Goal: Browse casually: Explore the website without a specific task or goal

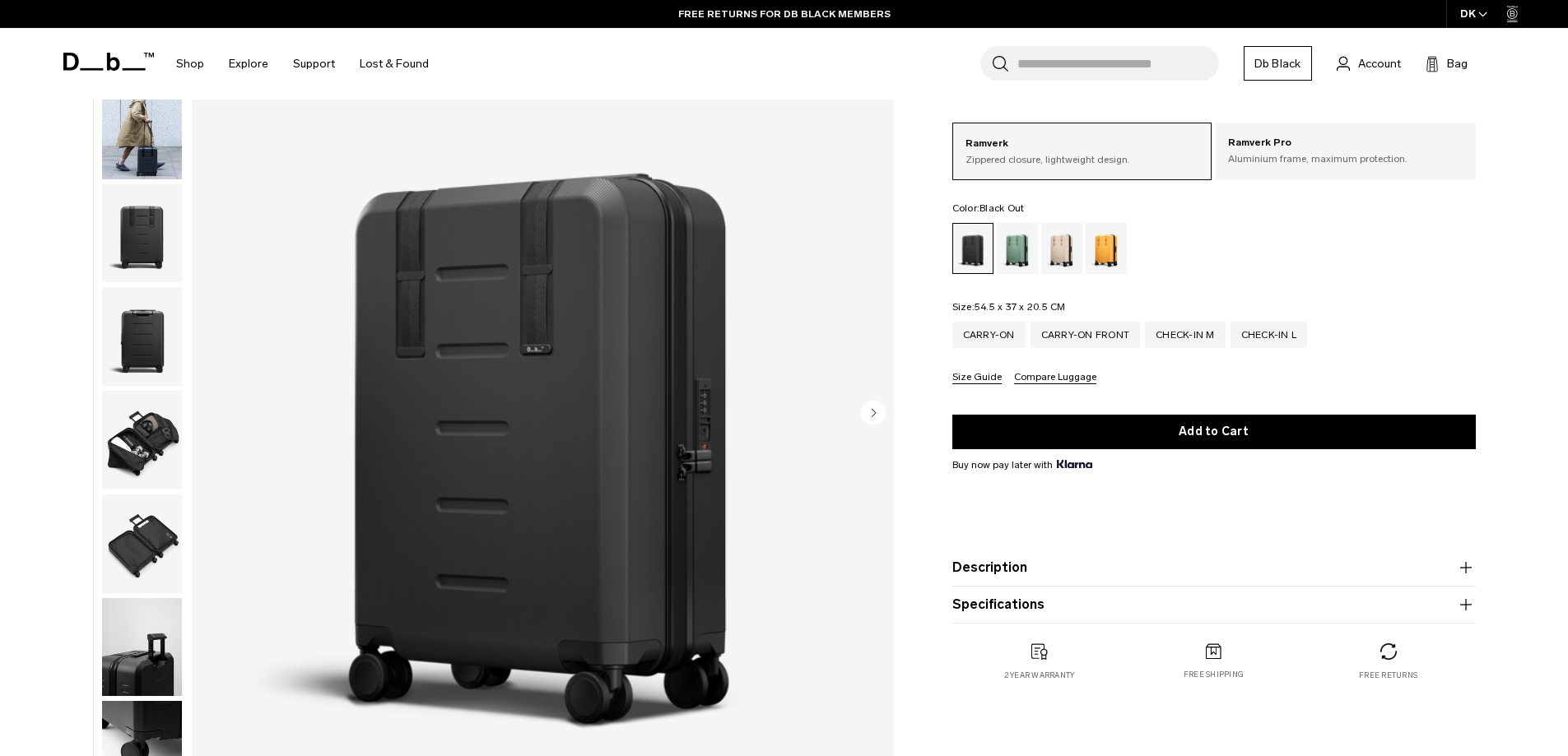
scroll to position [83, 0]
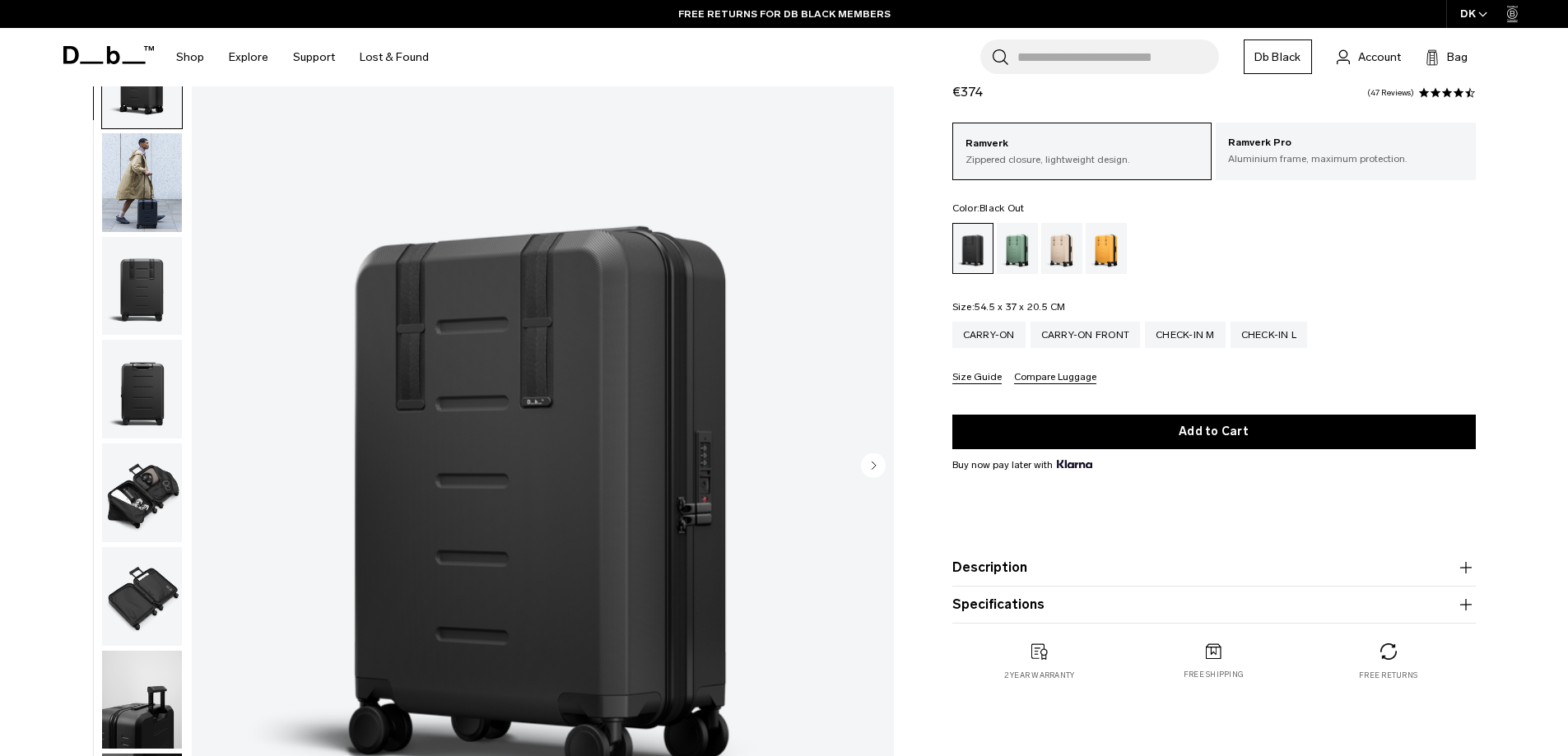
click at [141, 214] on img "button" at bounding box center [142, 183] width 80 height 99
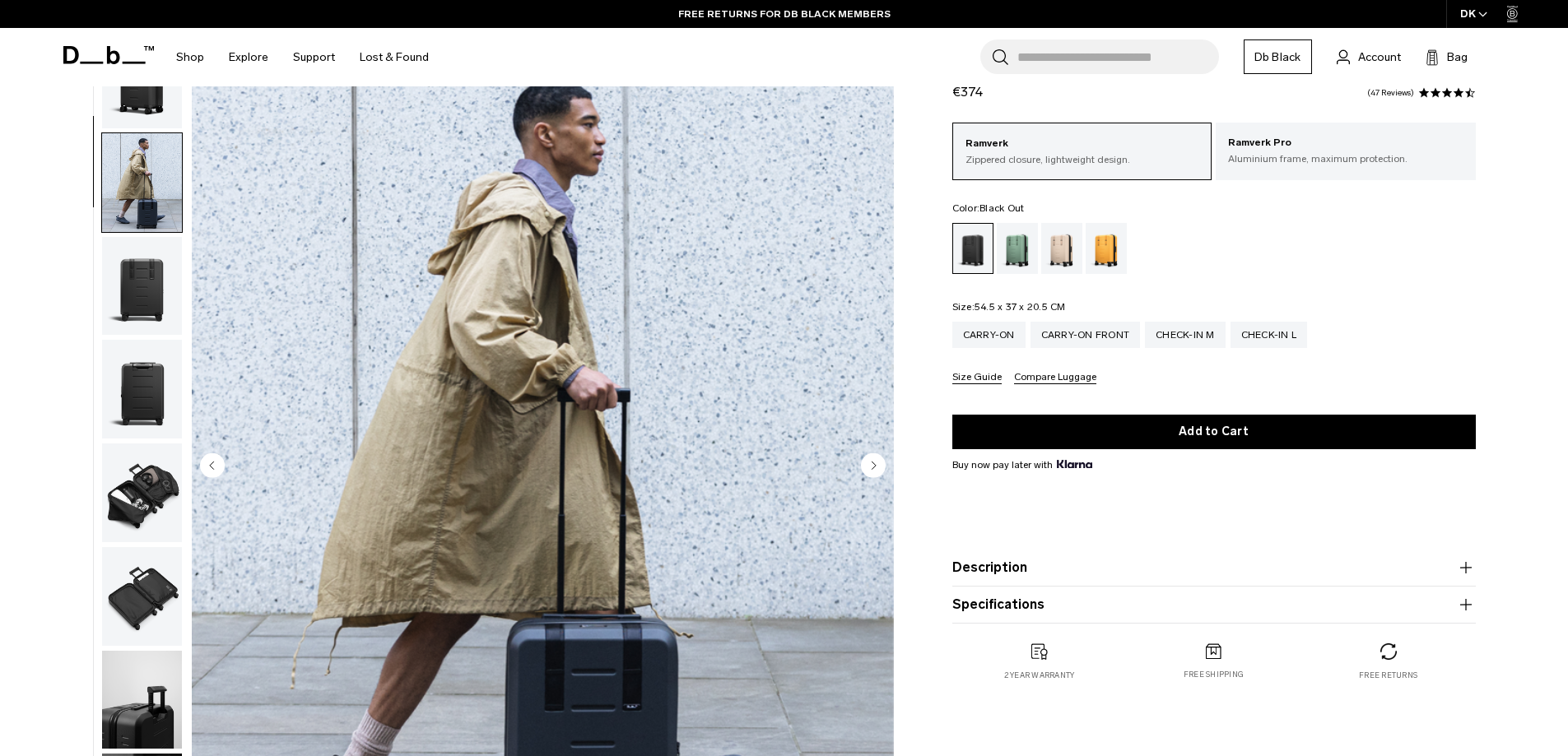
scroll to position [104, 0]
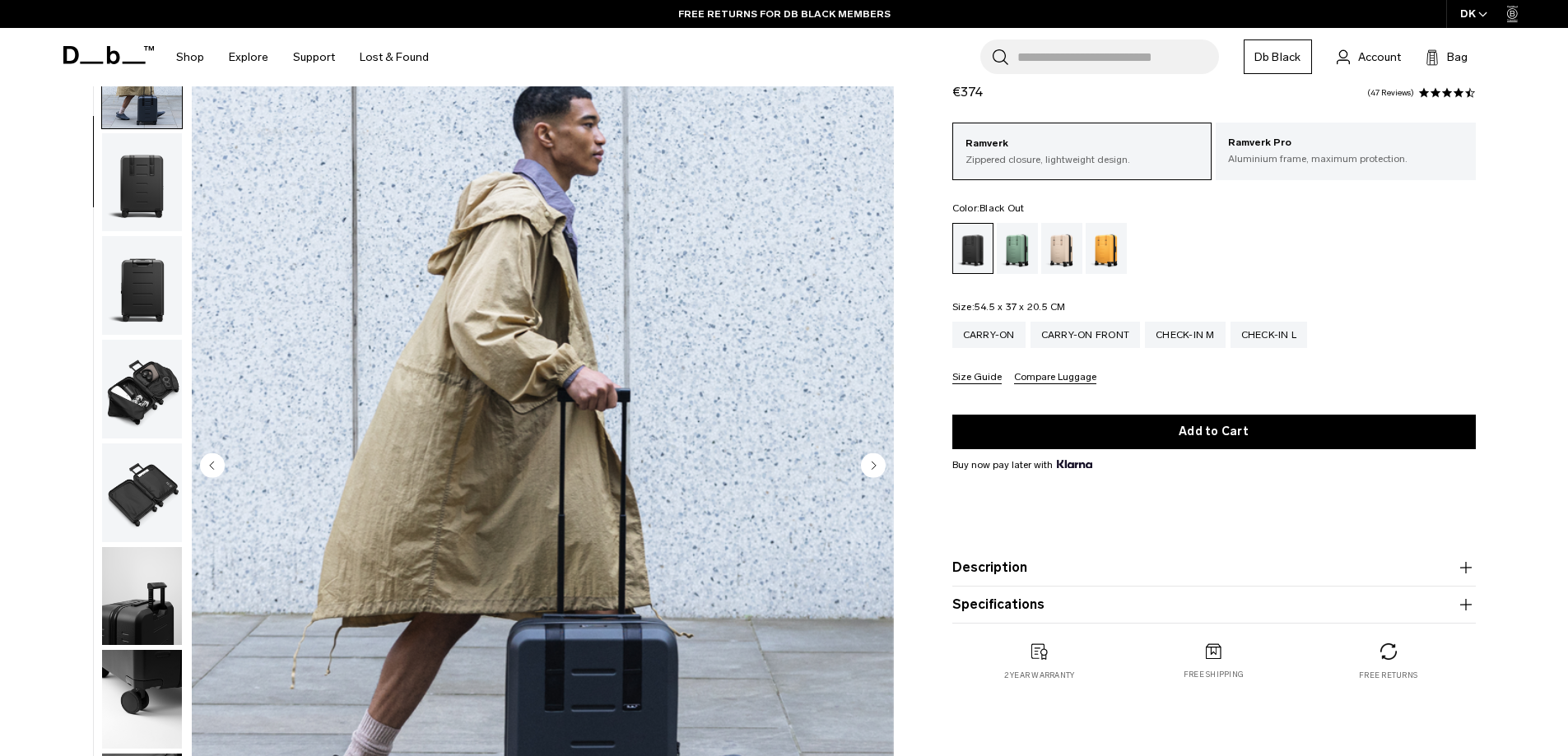
click at [139, 218] on img "button" at bounding box center [142, 183] width 80 height 99
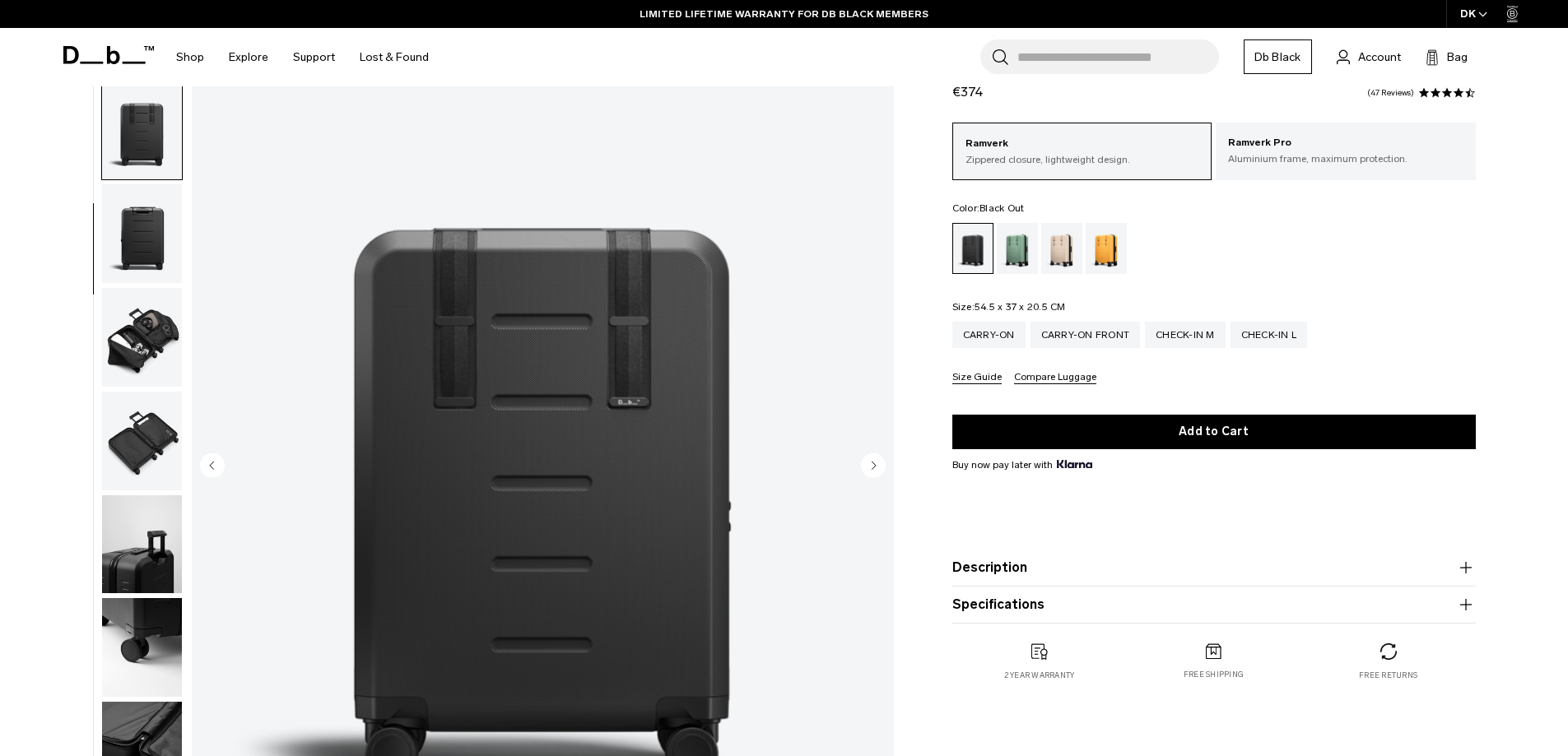
click at [150, 267] on img "button" at bounding box center [142, 234] width 80 height 99
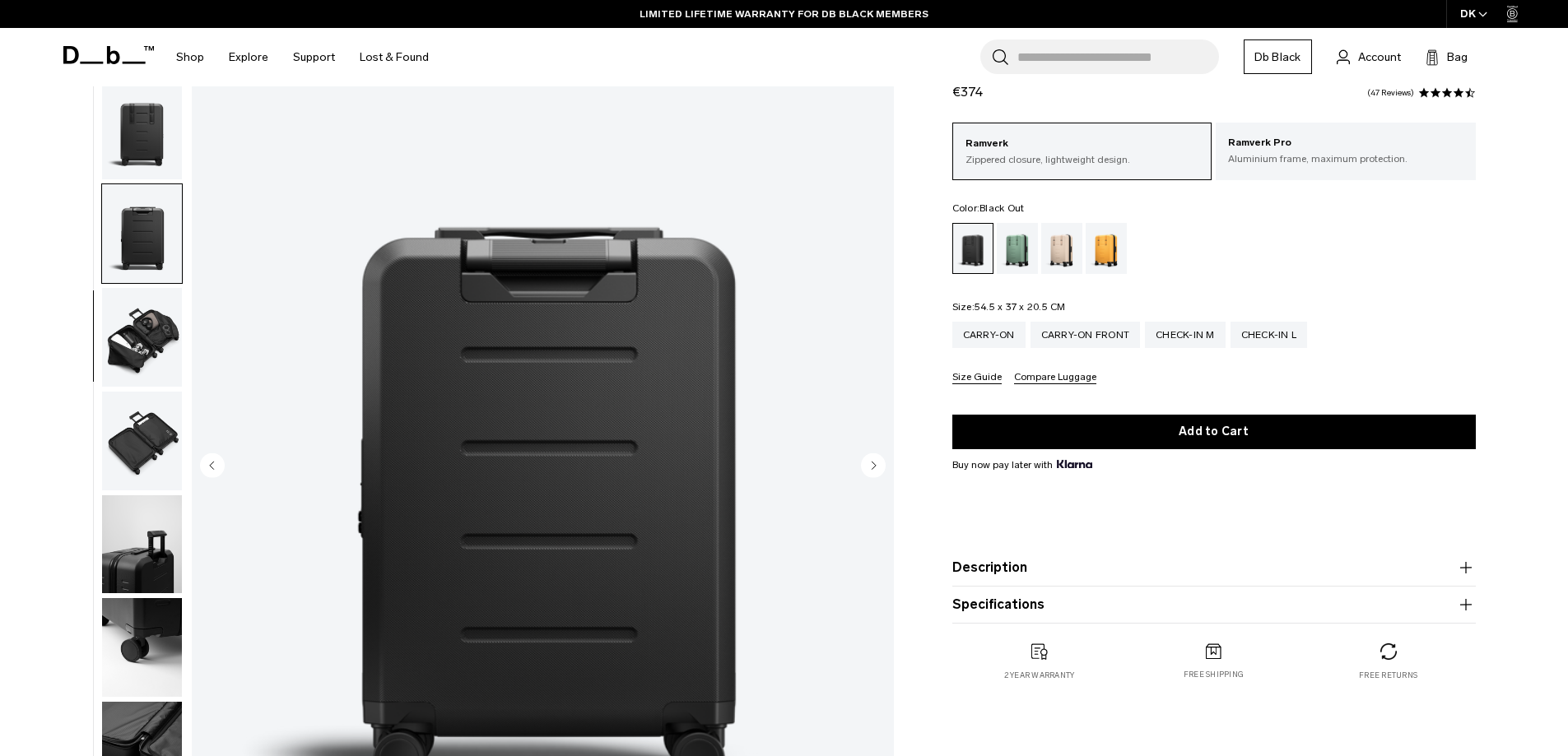
click at [150, 380] on img "button" at bounding box center [142, 338] width 80 height 99
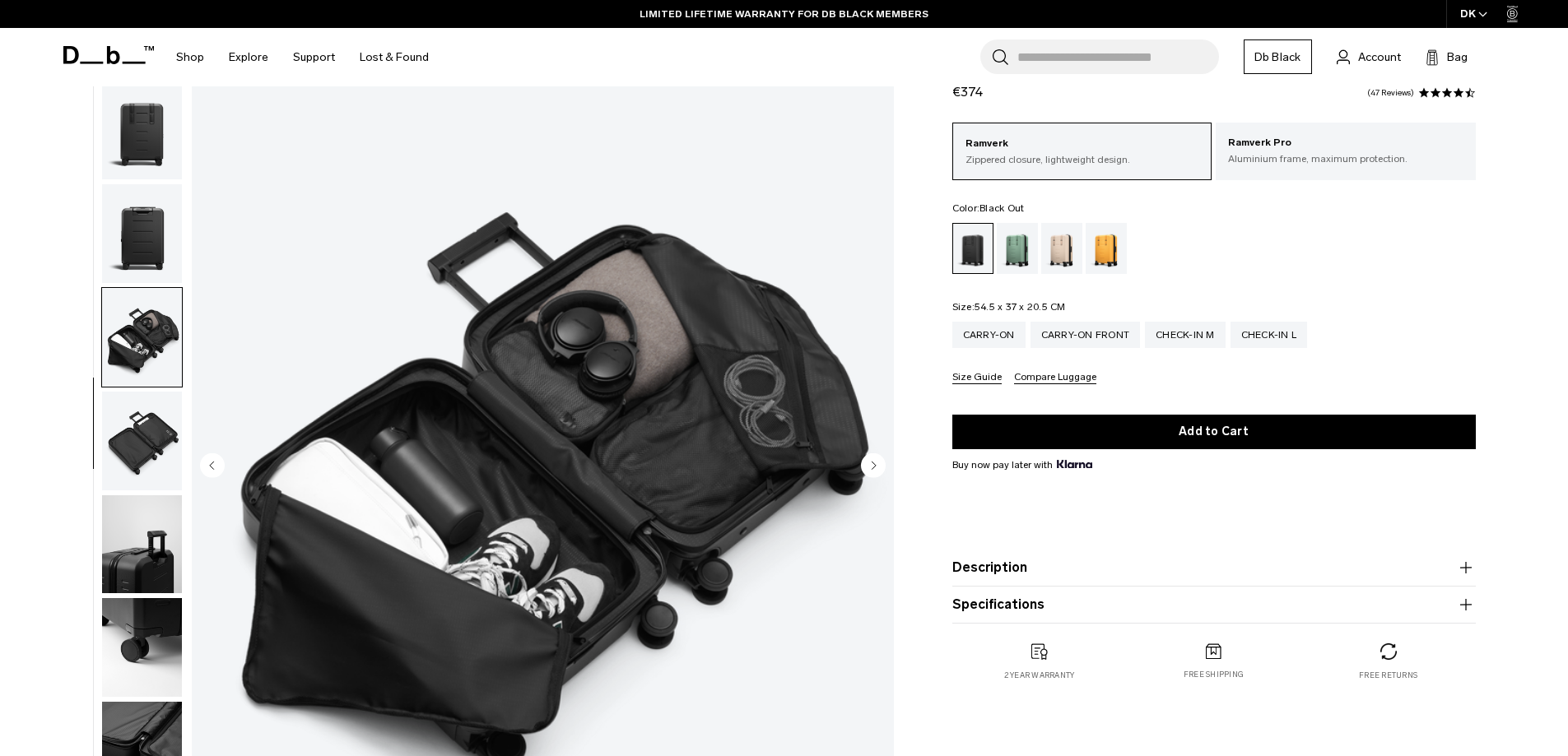
click at [149, 432] on img "button" at bounding box center [142, 441] width 80 height 99
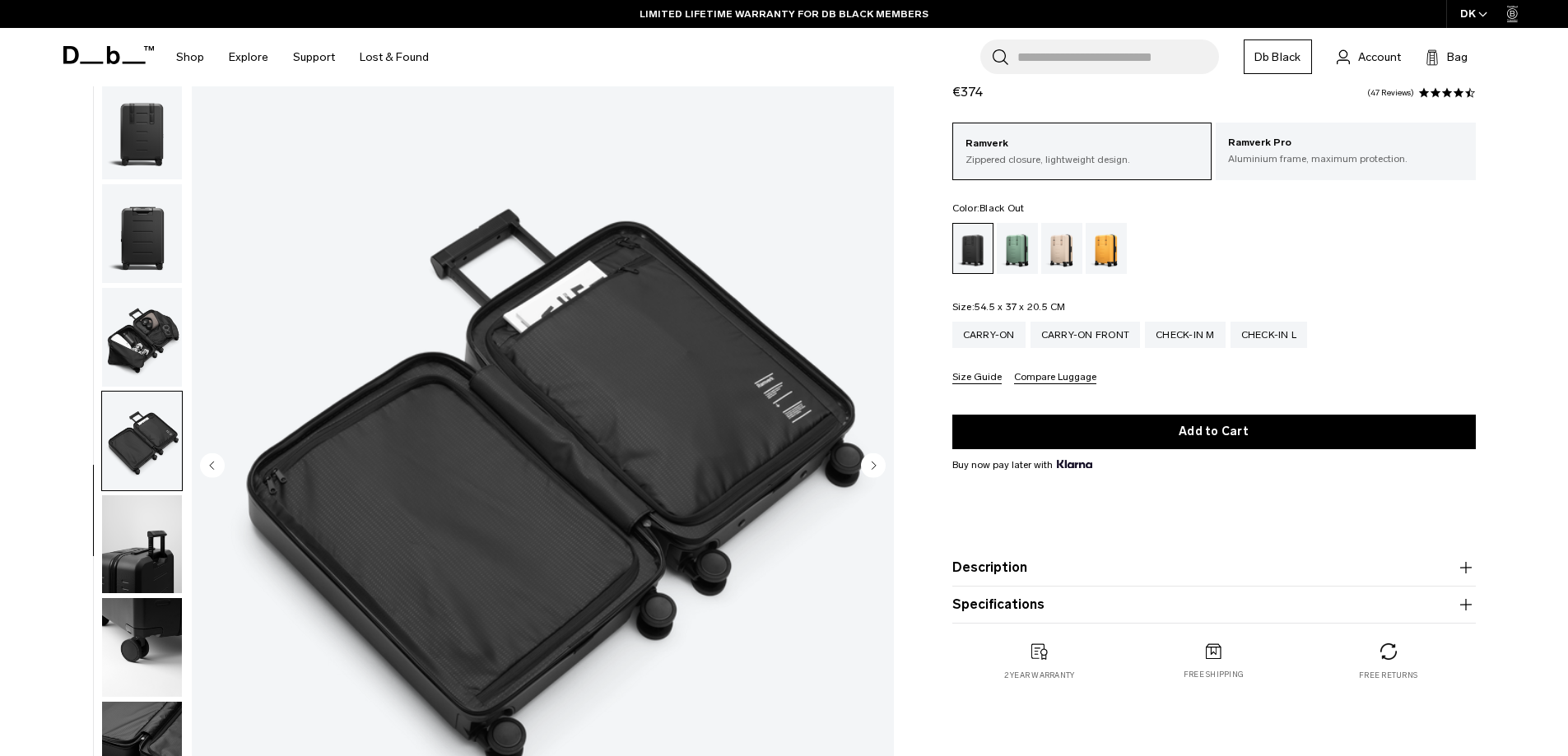
click at [151, 330] on img "button" at bounding box center [142, 338] width 80 height 99
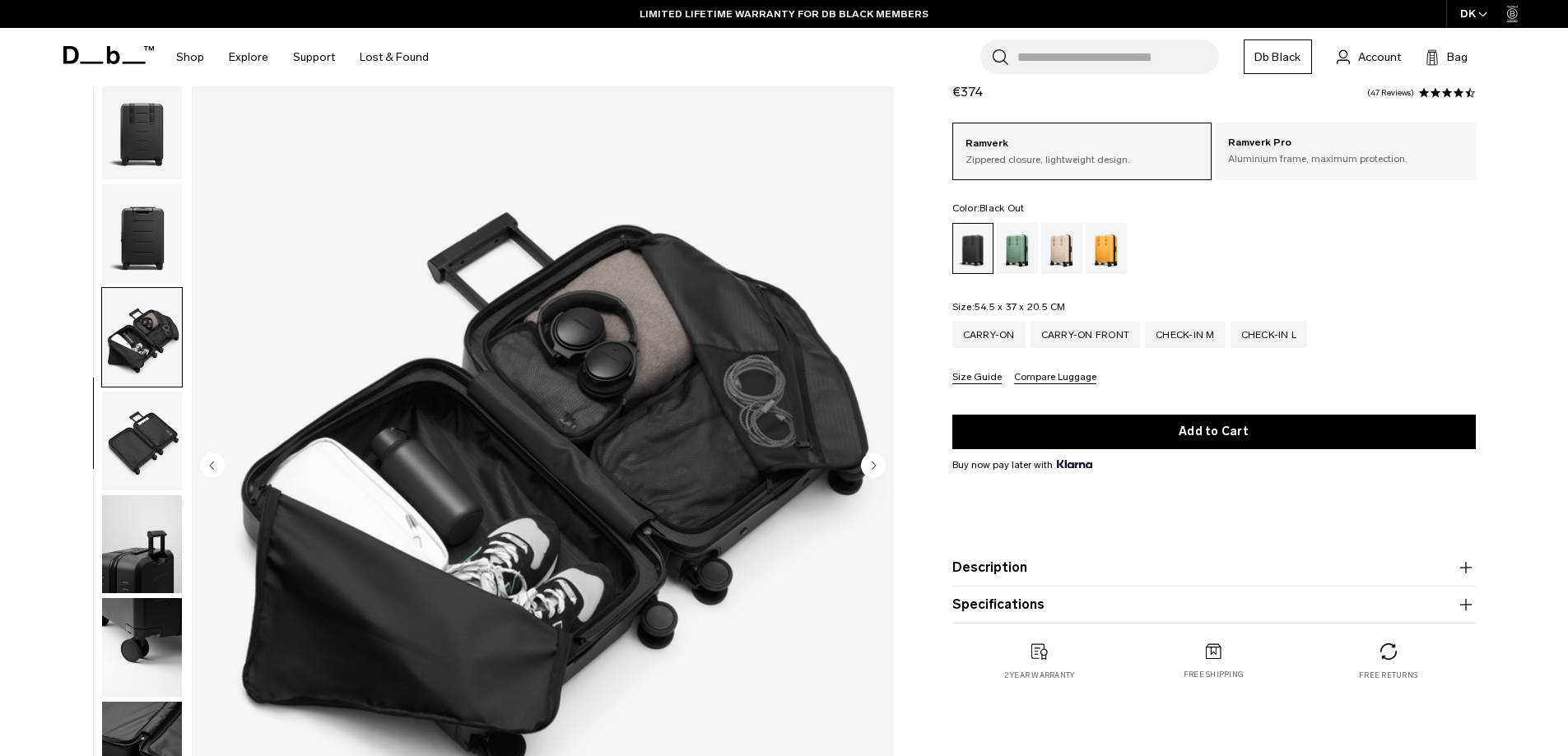
click at [149, 248] on img "button" at bounding box center [142, 234] width 80 height 99
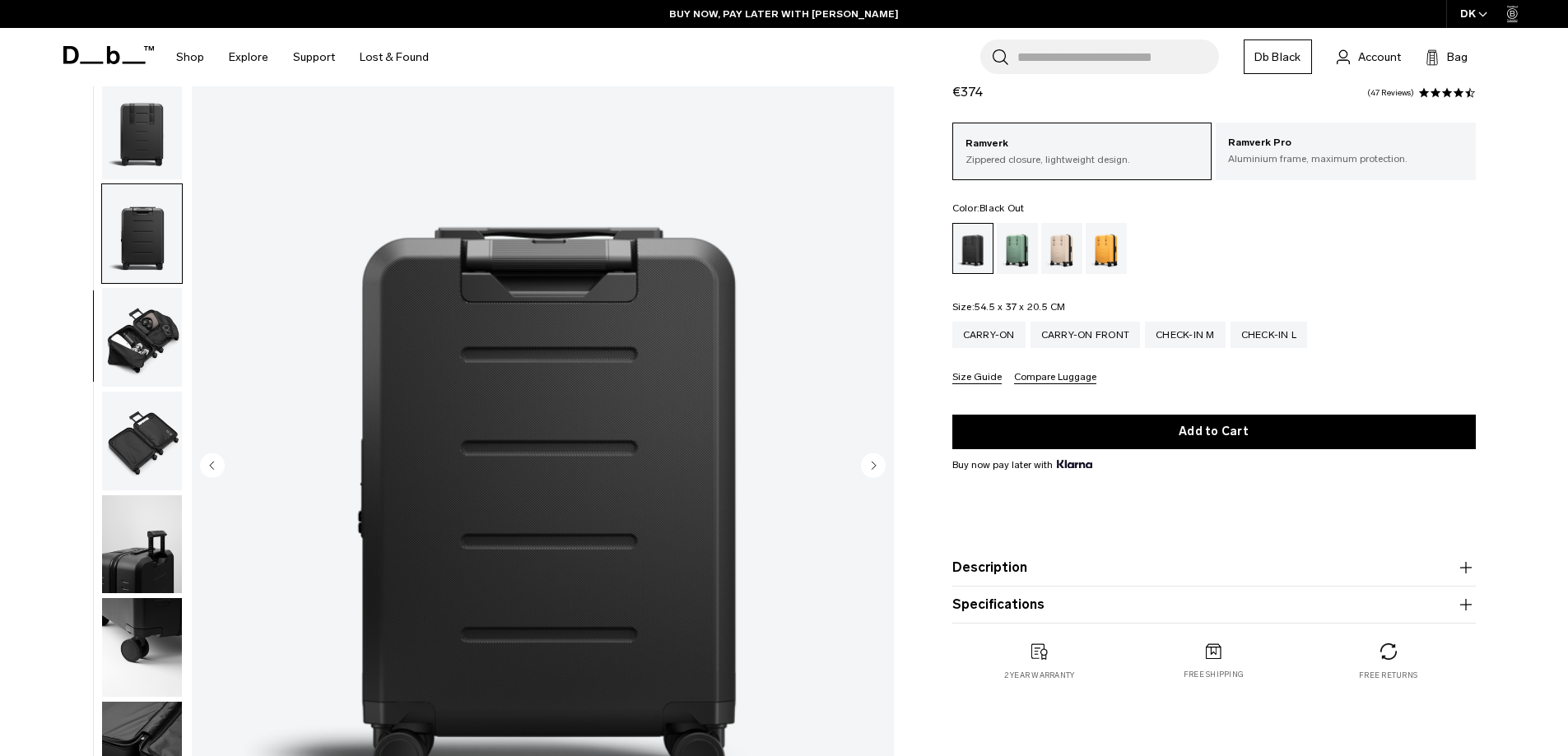
click at [145, 191] on img "button" at bounding box center [142, 234] width 80 height 99
click at [156, 168] on img "button" at bounding box center [142, 131] width 80 height 99
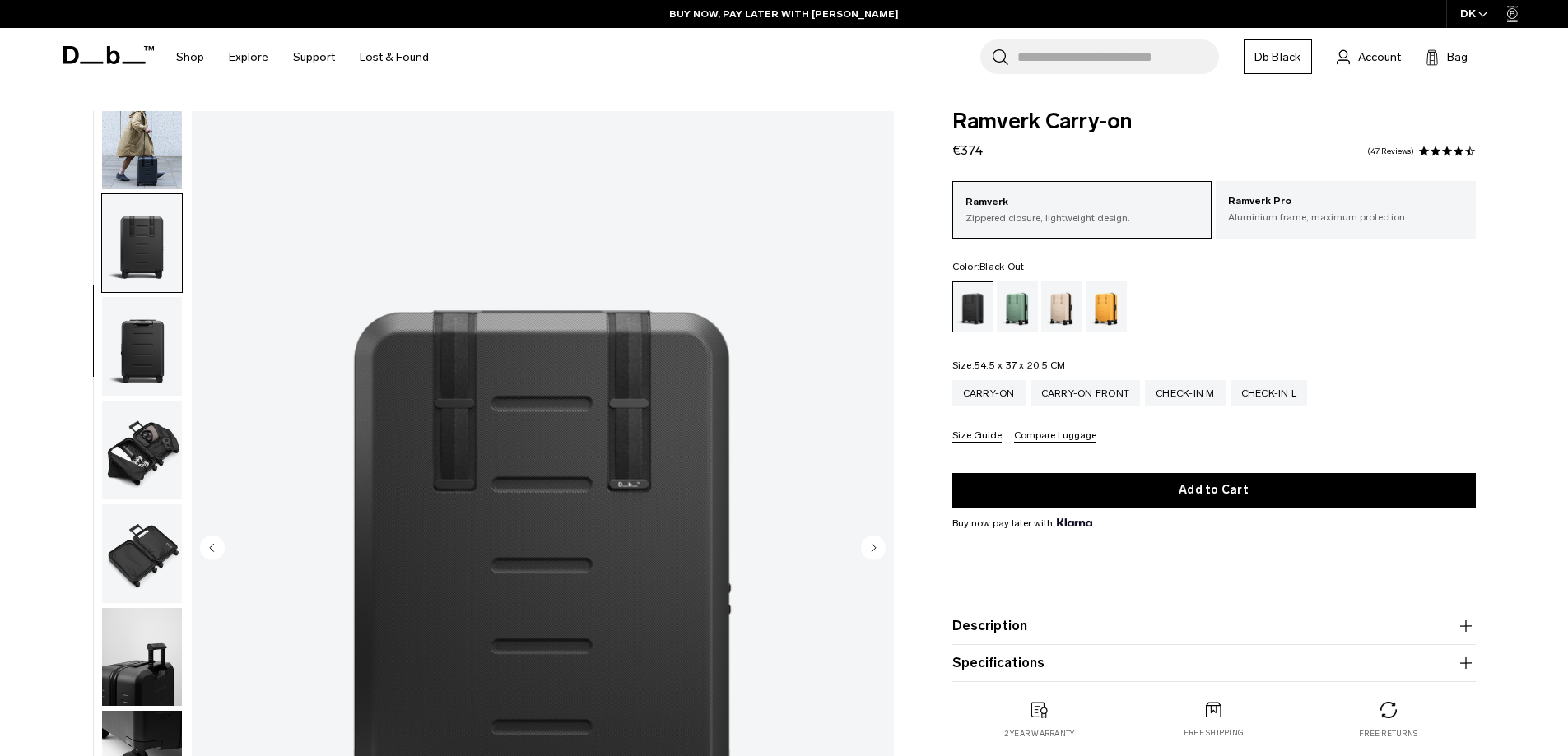
scroll to position [0, 0]
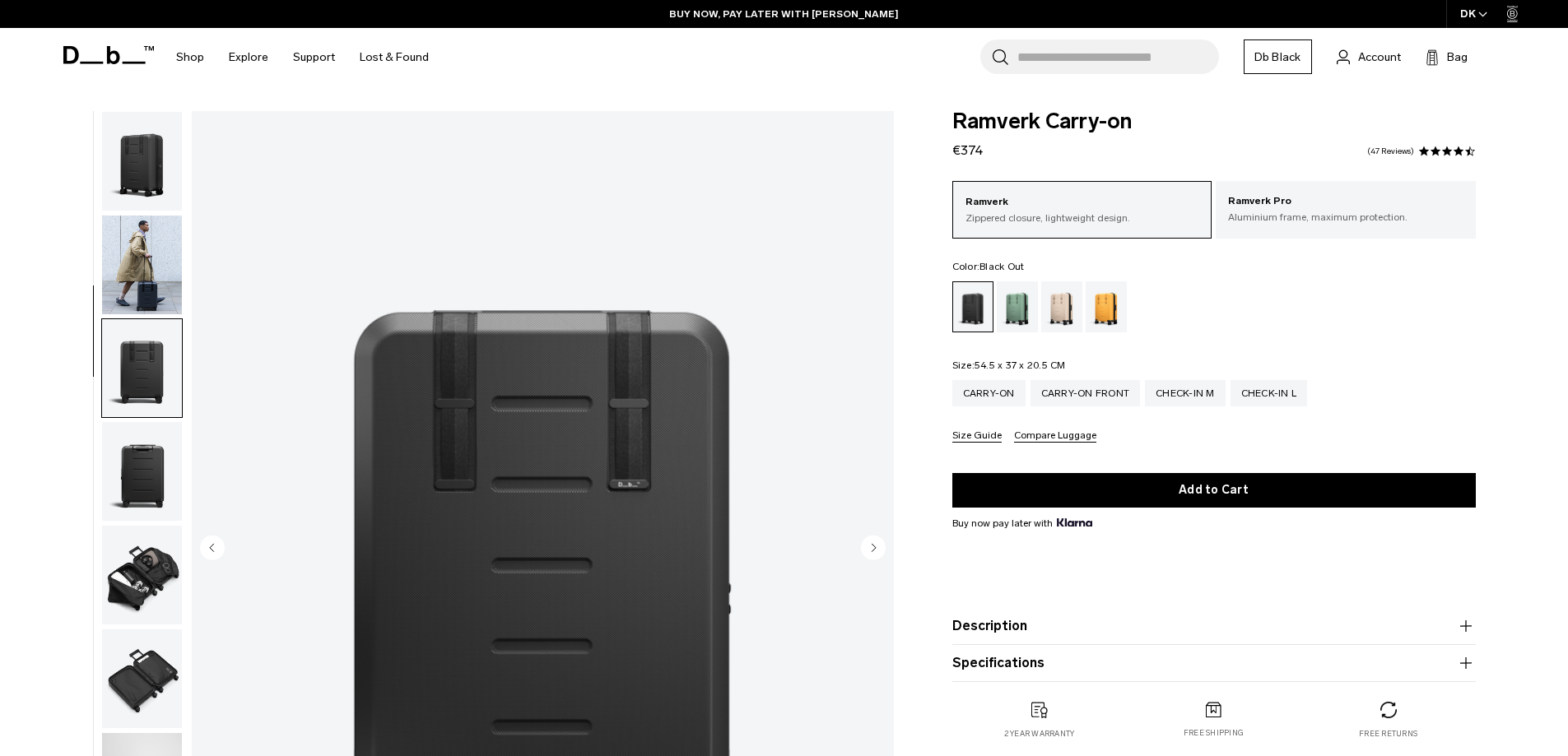
click at [141, 224] on img "button" at bounding box center [142, 265] width 80 height 99
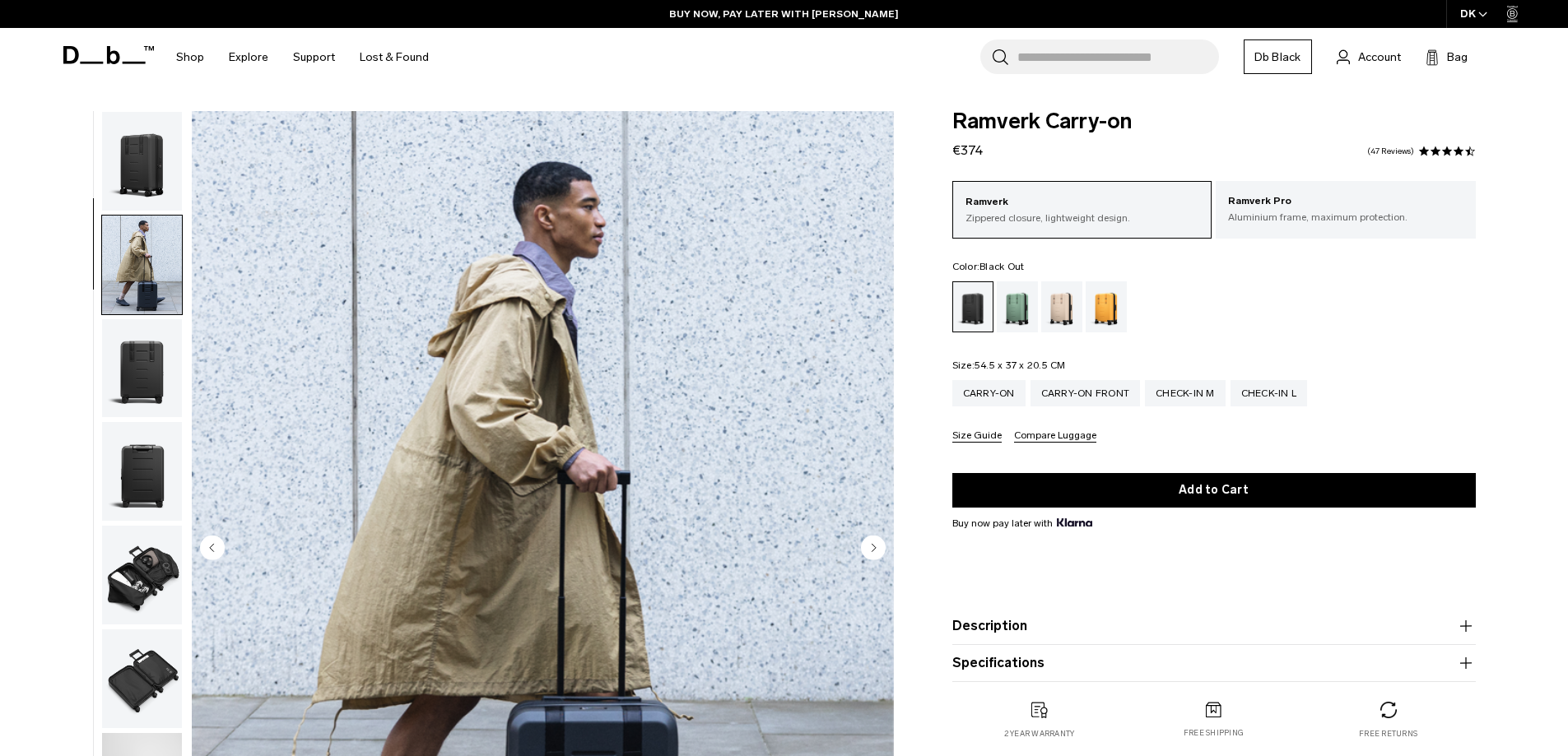
click at [156, 189] on img "button" at bounding box center [142, 162] width 80 height 99
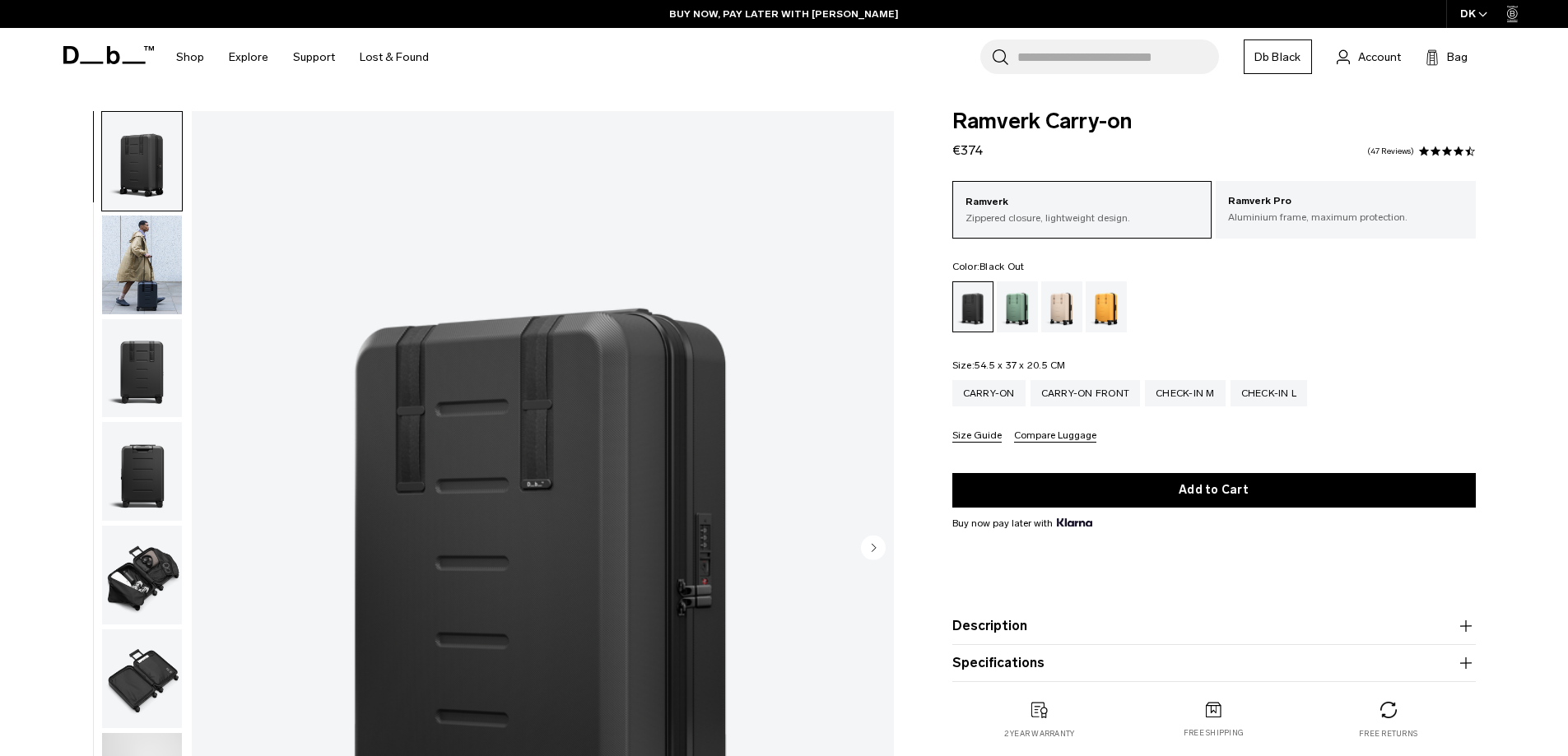
click at [145, 250] on img "button" at bounding box center [142, 265] width 80 height 99
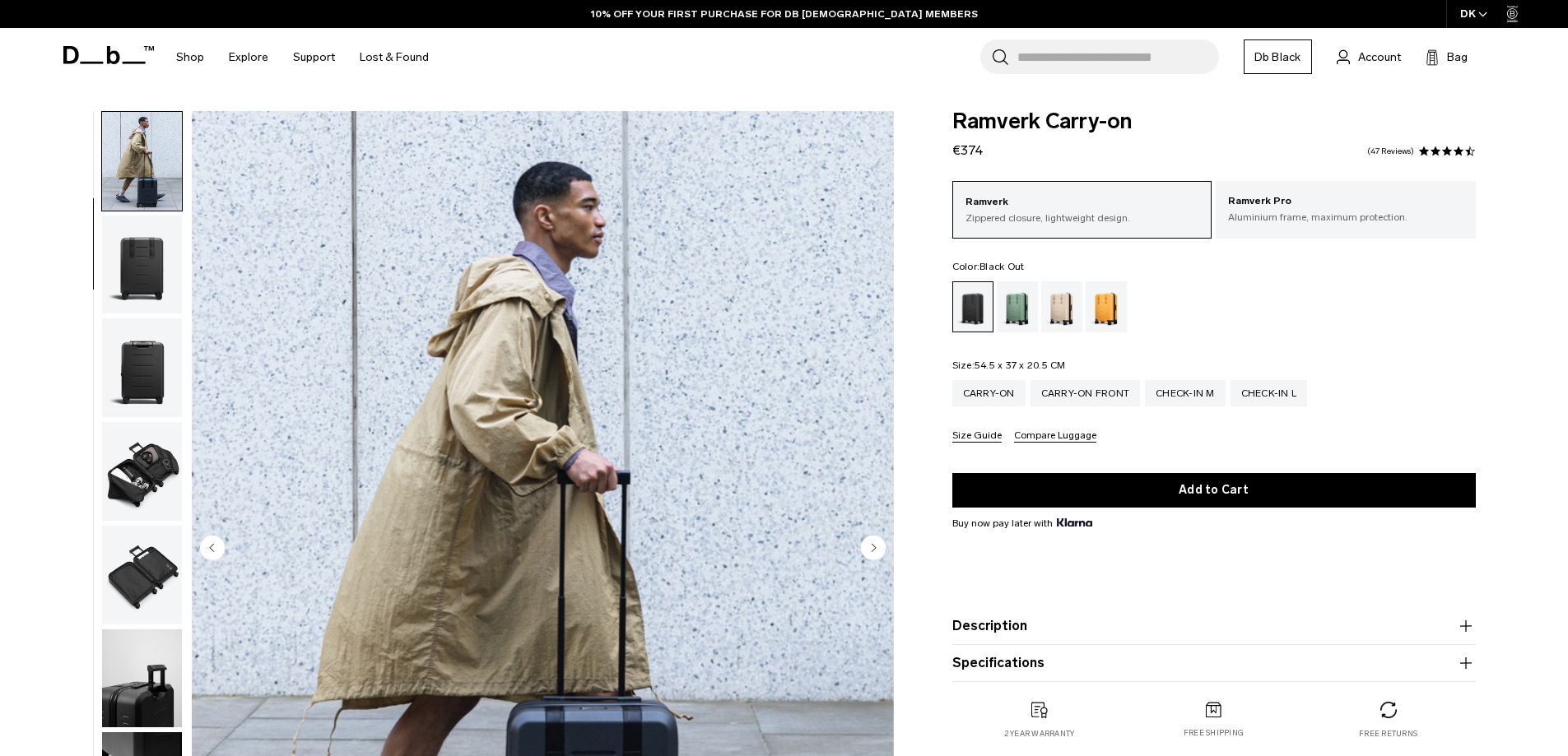
click at [141, 287] on img "button" at bounding box center [142, 265] width 80 height 99
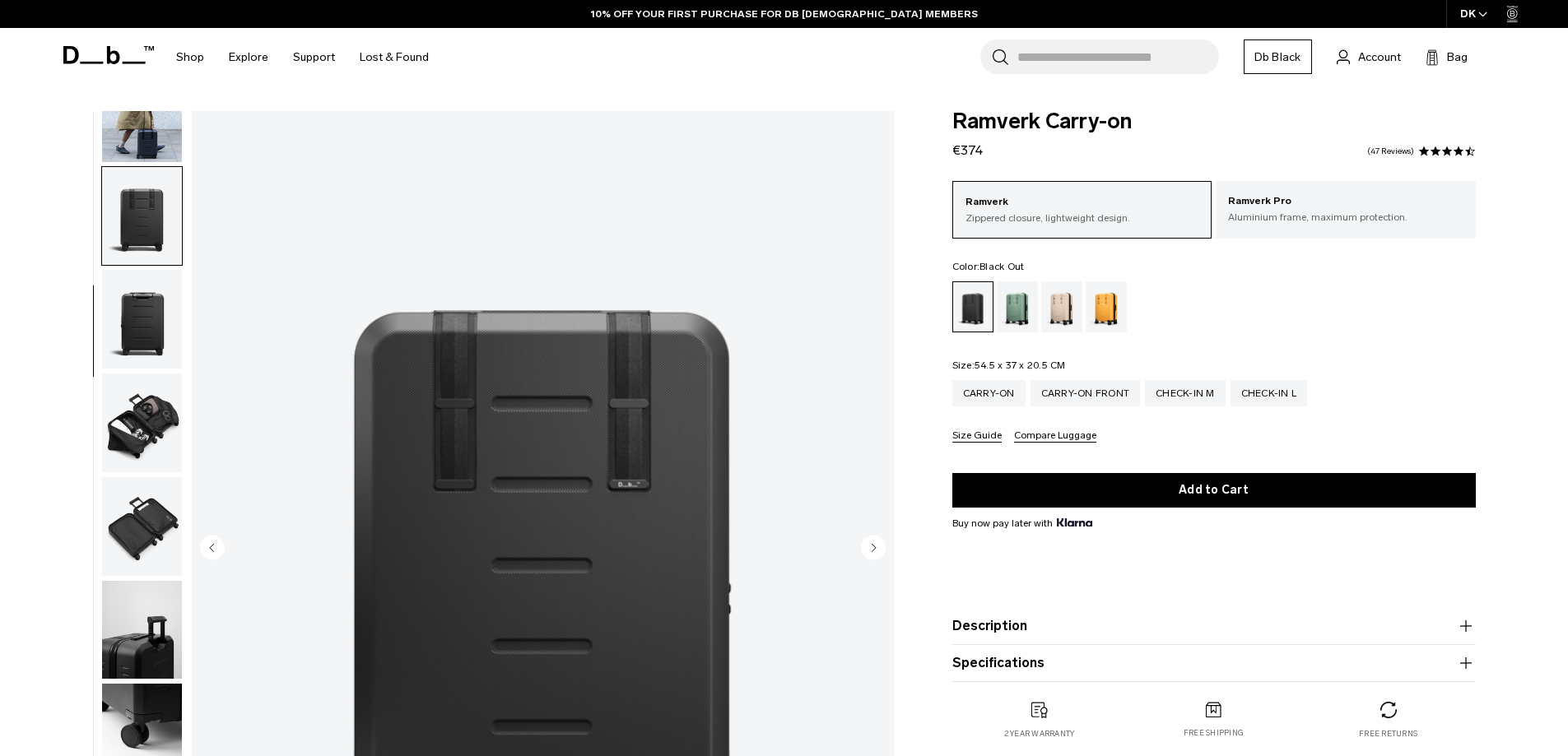
scroll to position [156, 0]
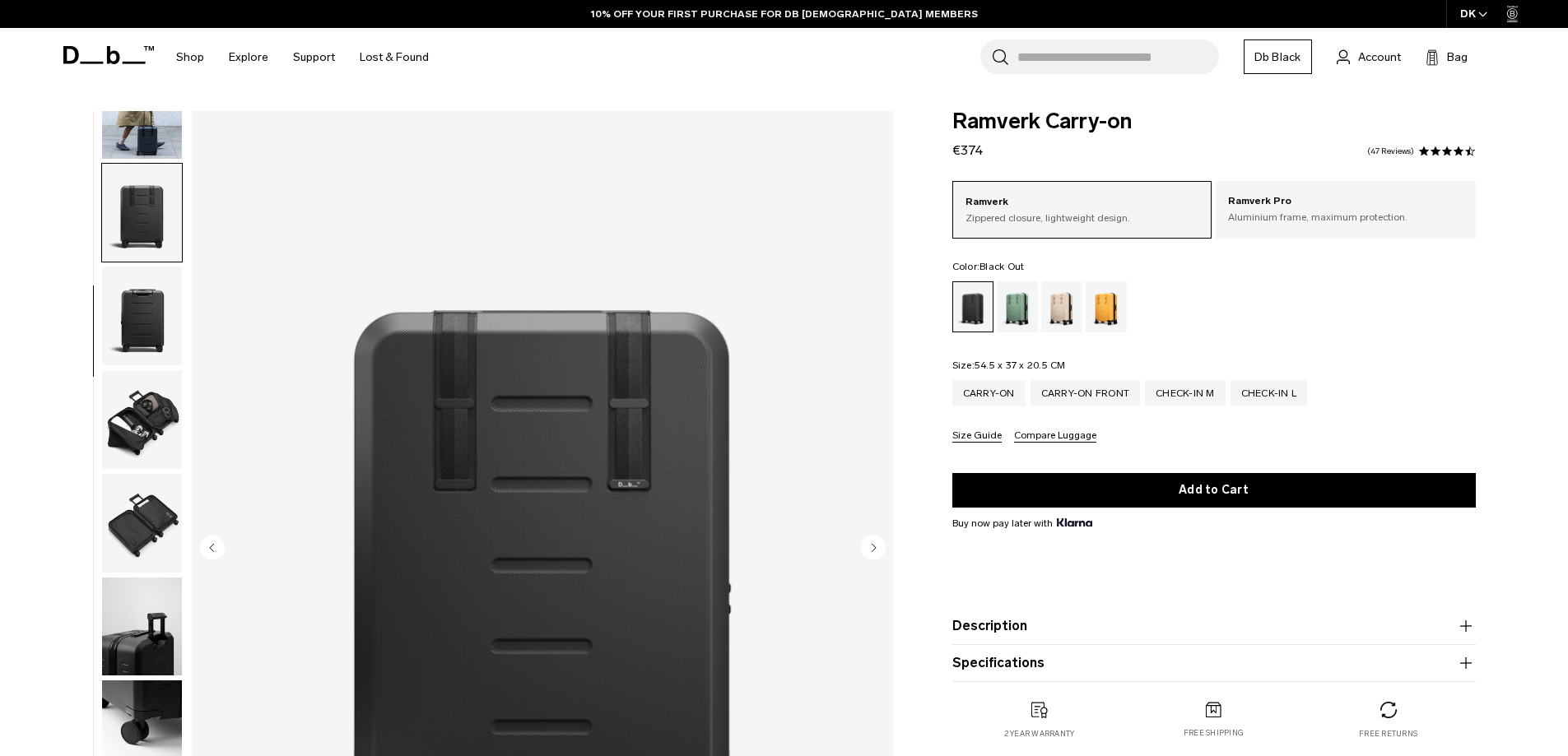
click at [142, 328] on img "button" at bounding box center [142, 316] width 80 height 99
